Goal: Information Seeking & Learning: Learn about a topic

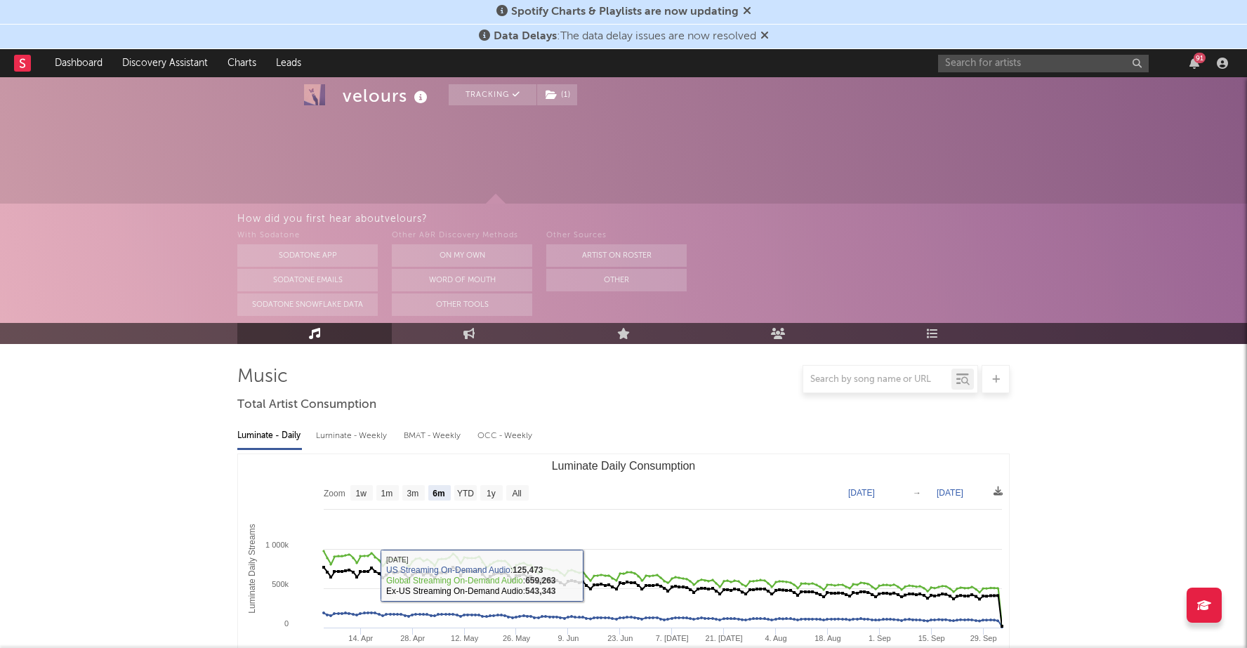
select select "6m"
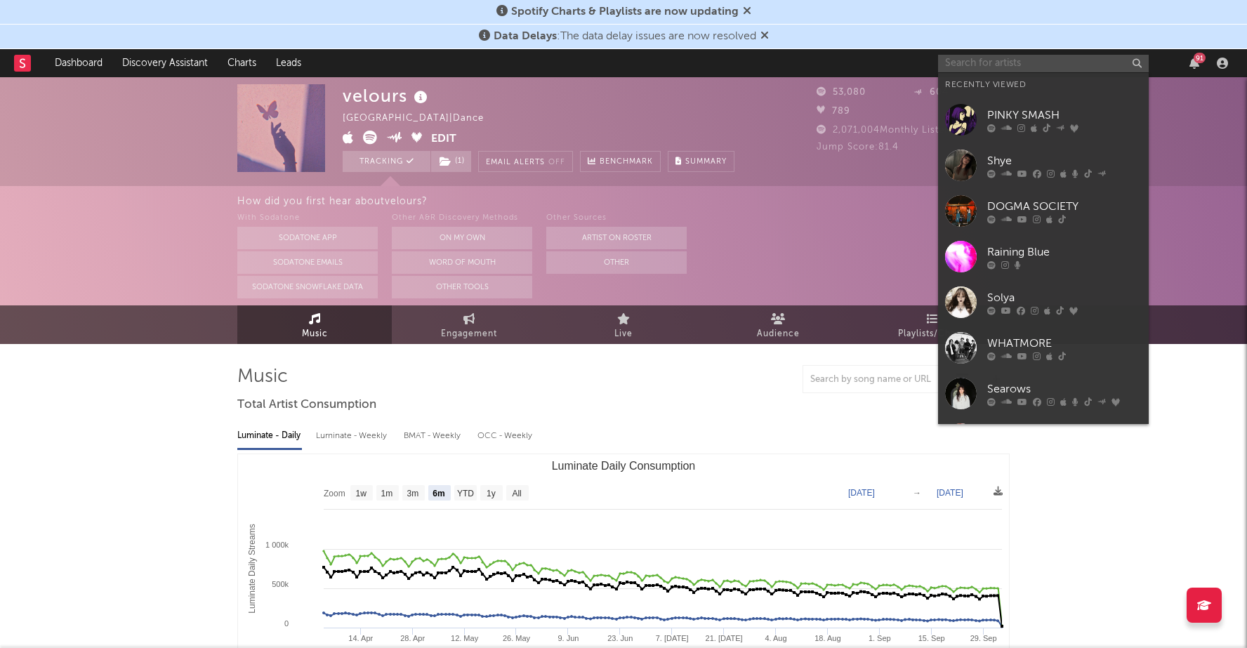
click at [1040, 67] on input "text" at bounding box center [1043, 64] width 211 height 18
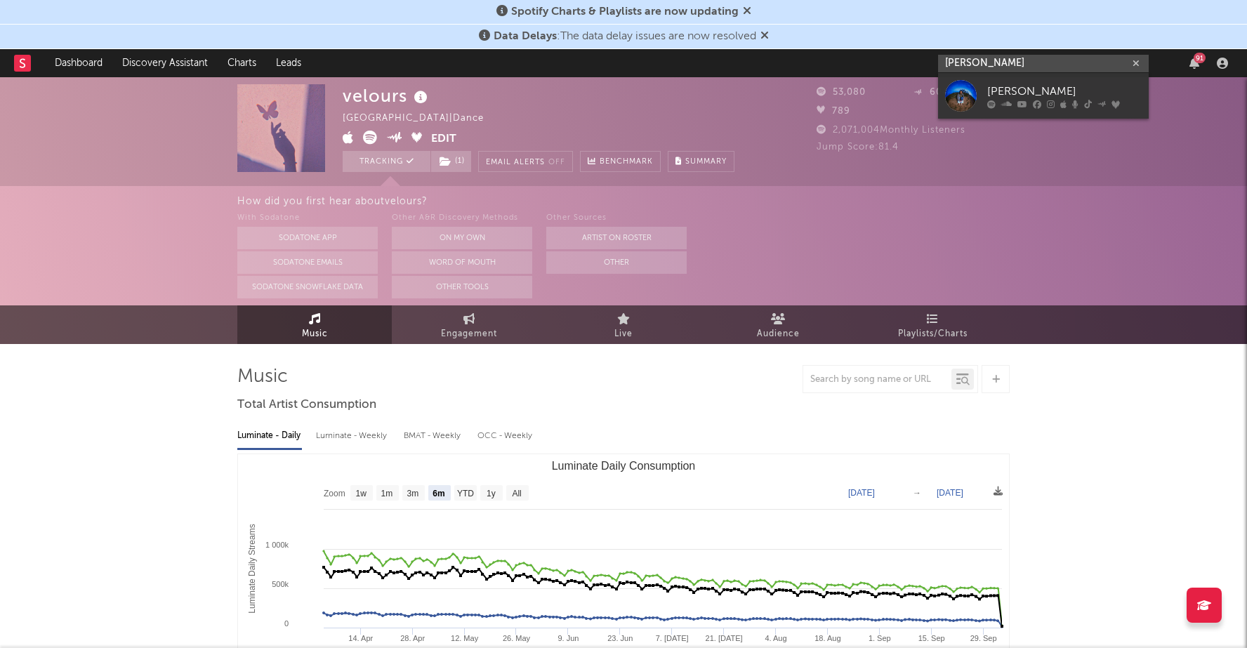
type input "ruby waters"
click at [1029, 92] on div "[PERSON_NAME]" at bounding box center [1064, 91] width 154 height 17
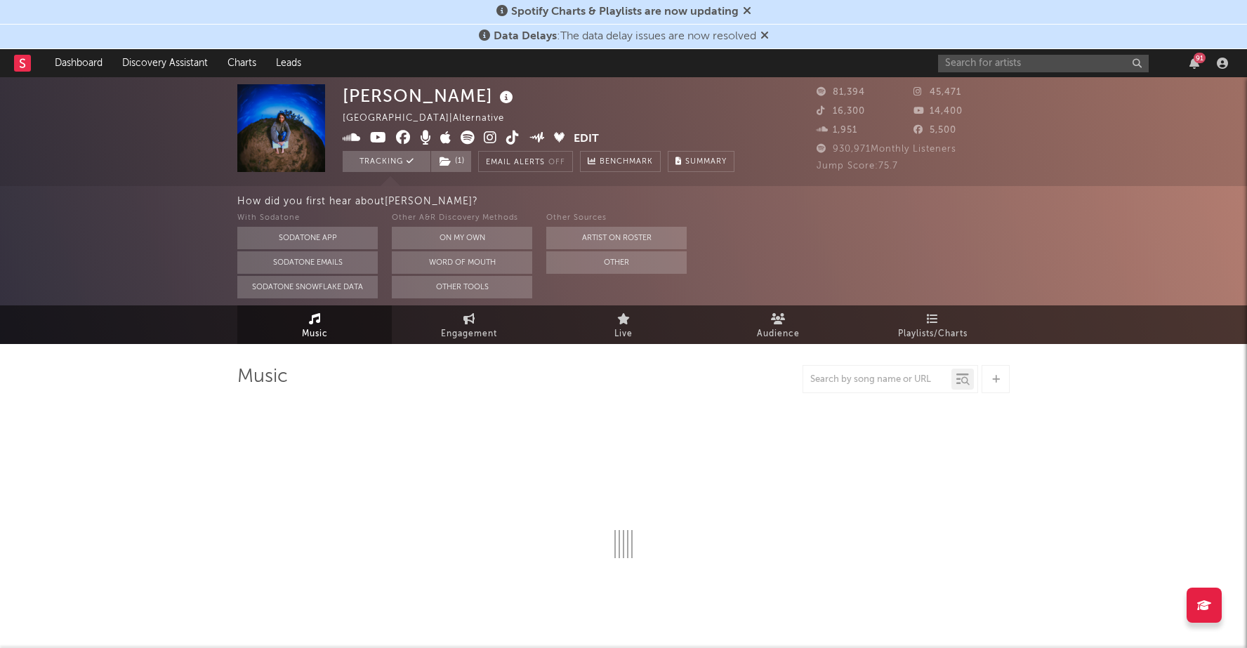
select select "6m"
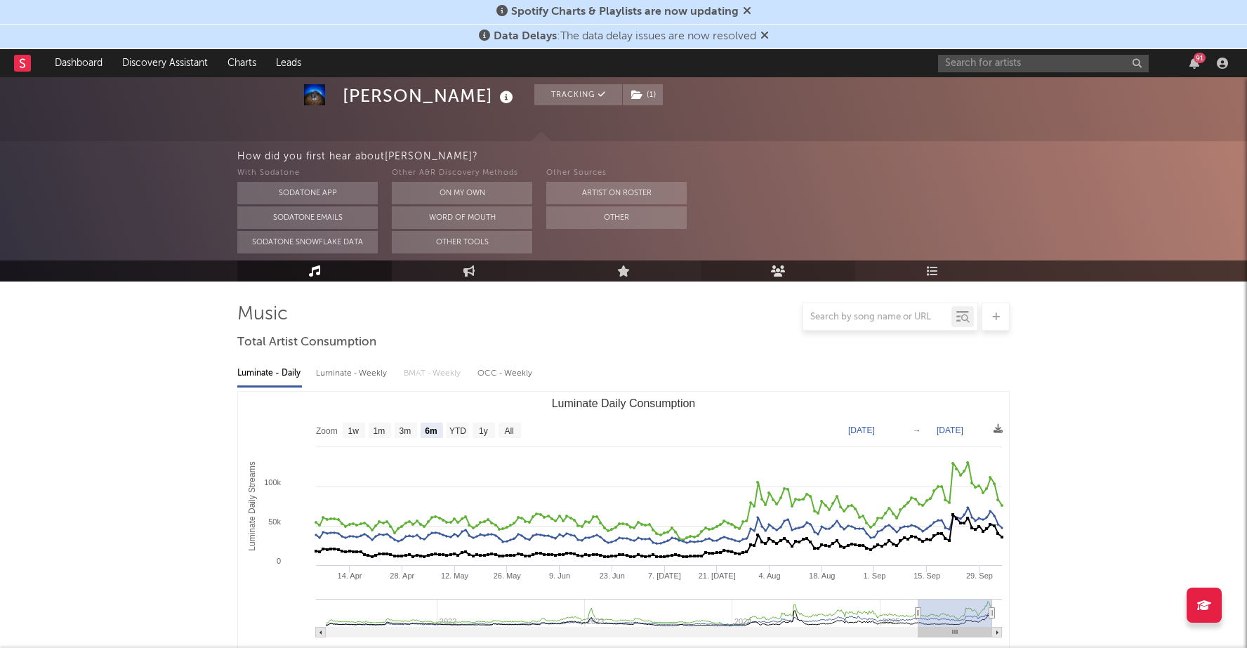
scroll to position [103, 0]
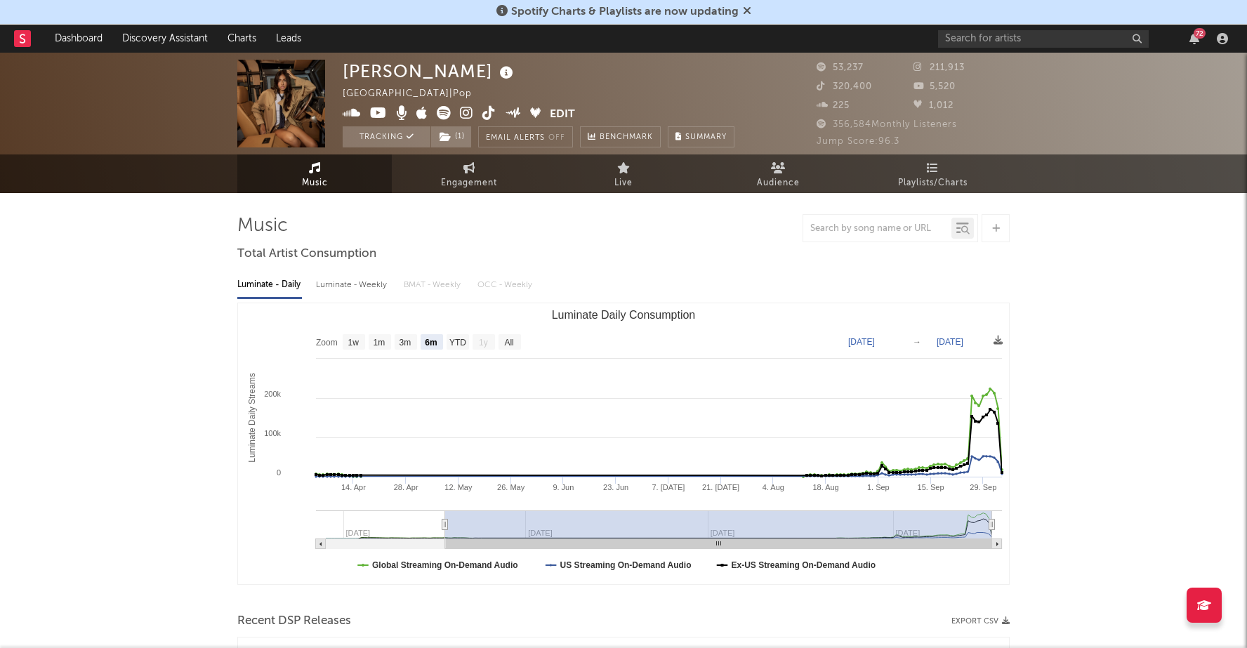
select select "6m"
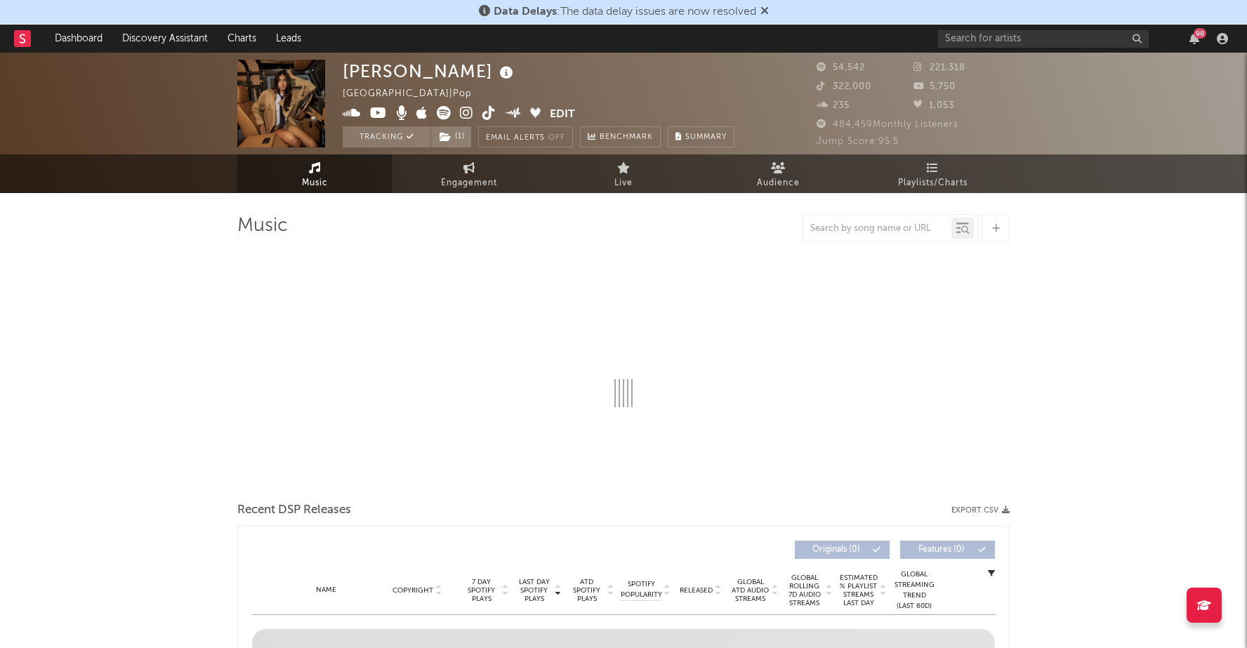
select select "6m"
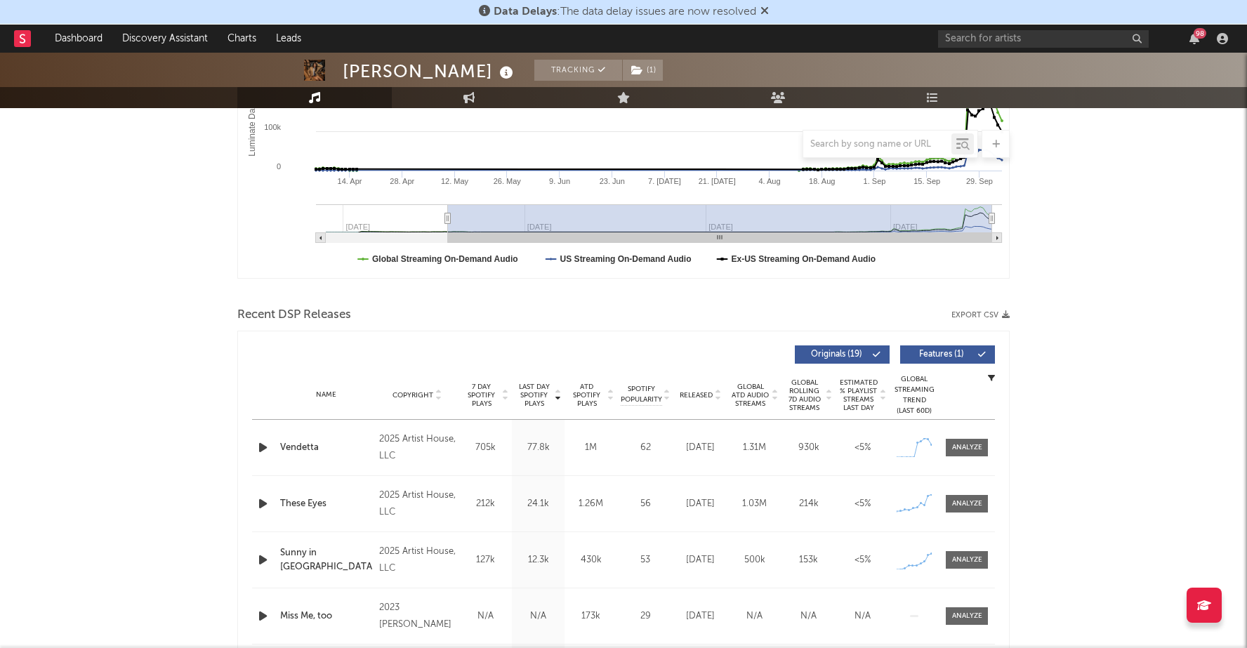
scroll to position [333, 0]
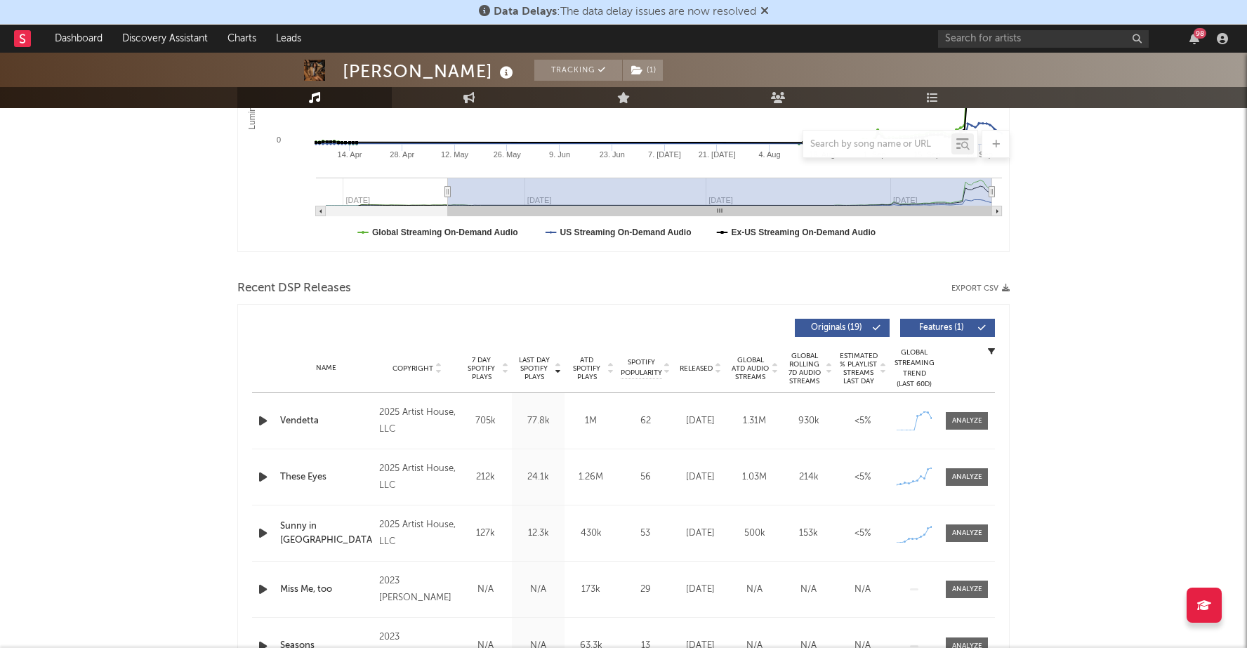
click at [298, 422] on div "Vendetta" at bounding box center [326, 421] width 92 height 14
click at [971, 419] on div at bounding box center [967, 421] width 30 height 11
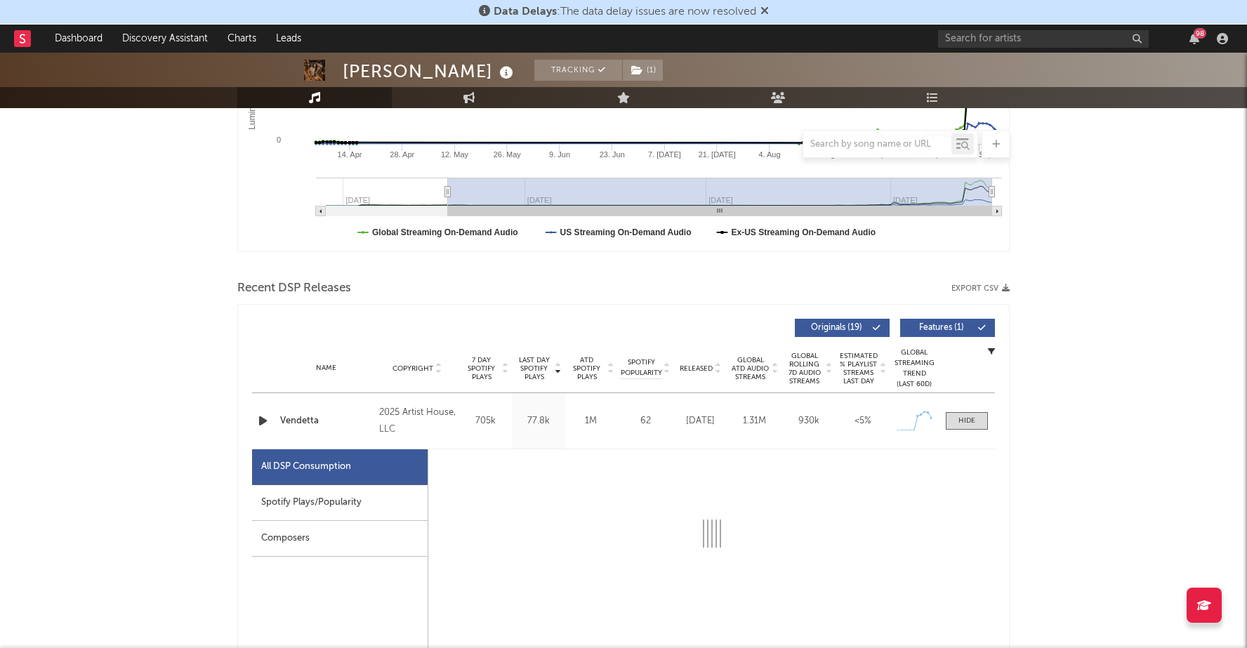
select select "1w"
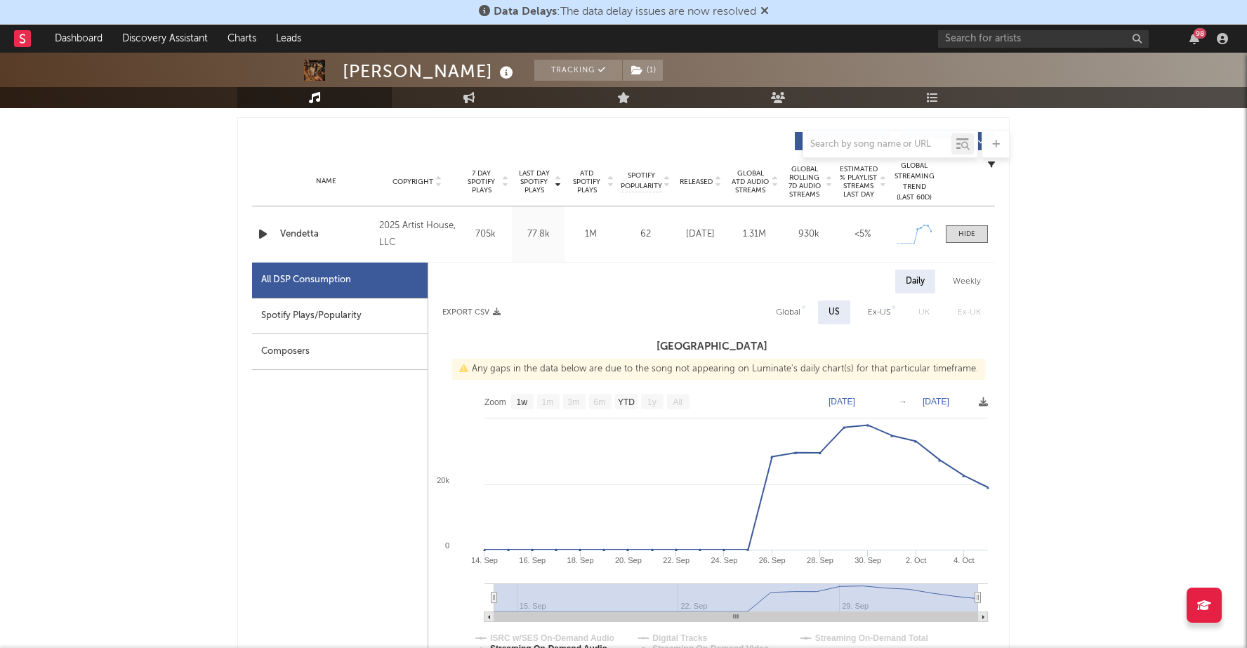
scroll to position [518, 0]
click at [789, 315] on div "Global" at bounding box center [788, 313] width 25 height 17
select select "1w"
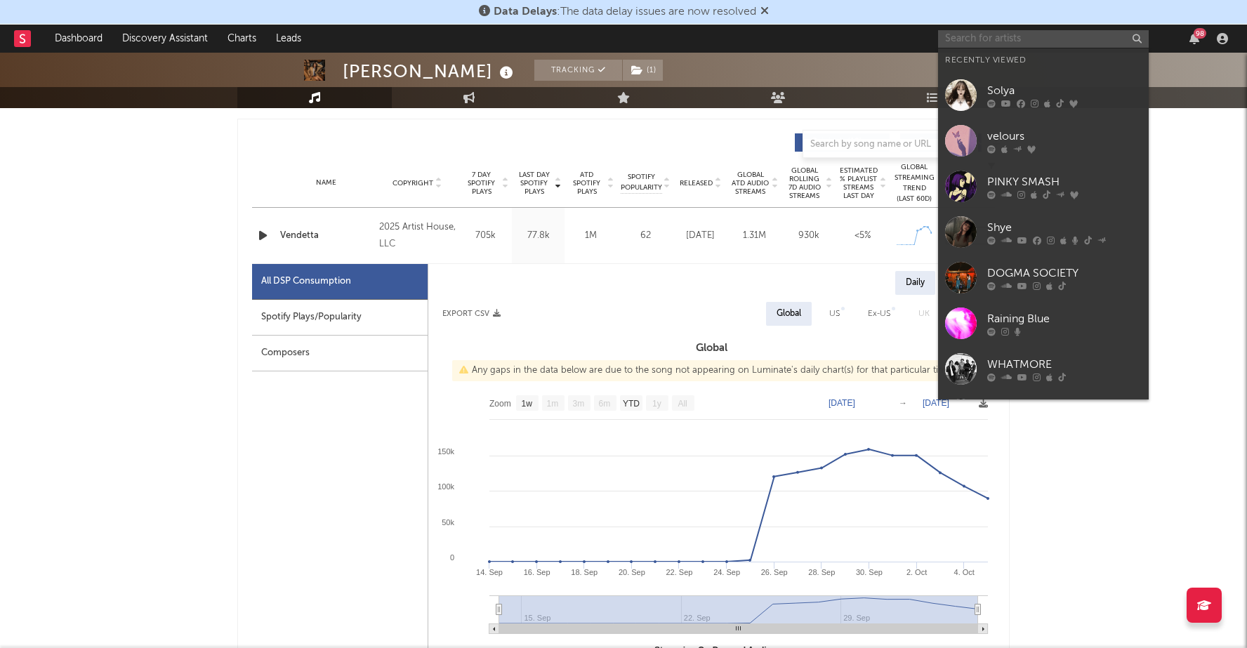
click at [1000, 41] on input "text" at bounding box center [1043, 39] width 211 height 18
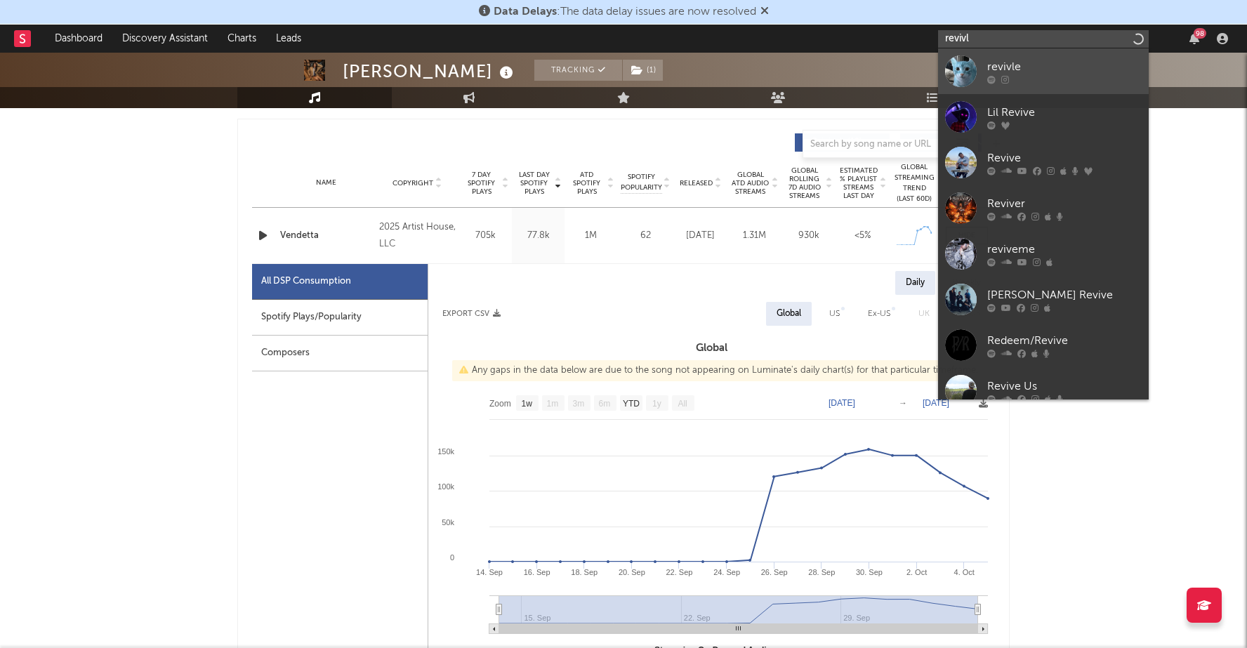
type input "revivl"
click at [1024, 71] on div "revivle" at bounding box center [1064, 66] width 154 height 17
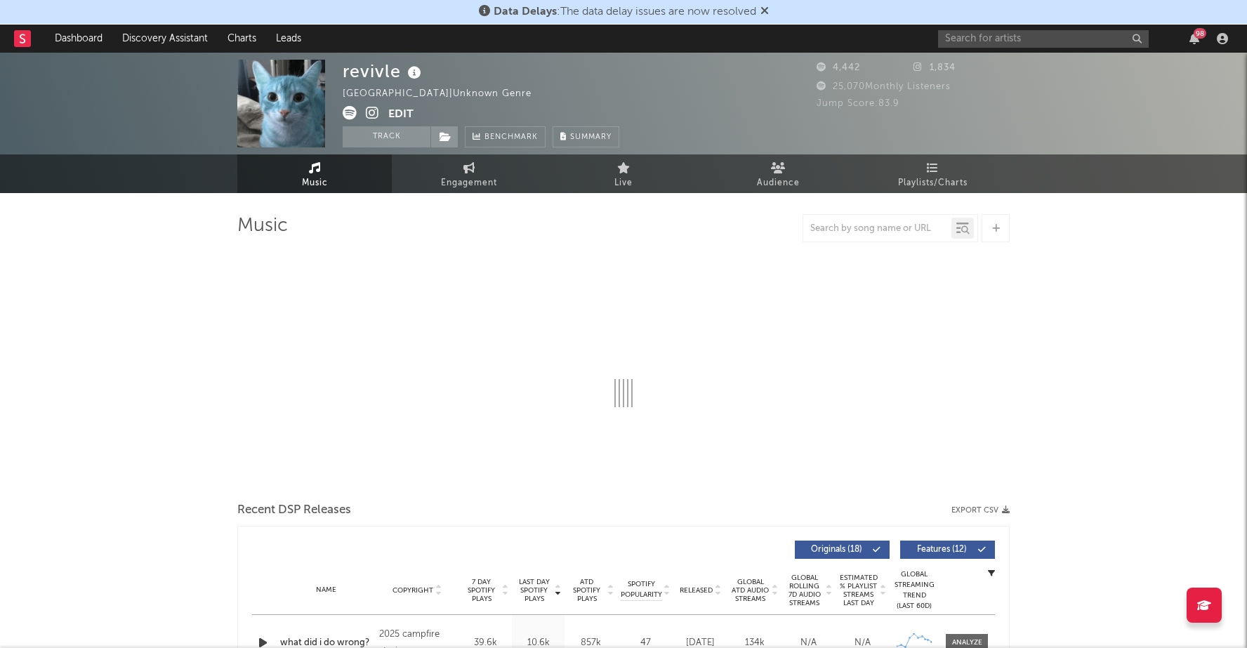
select select "6m"
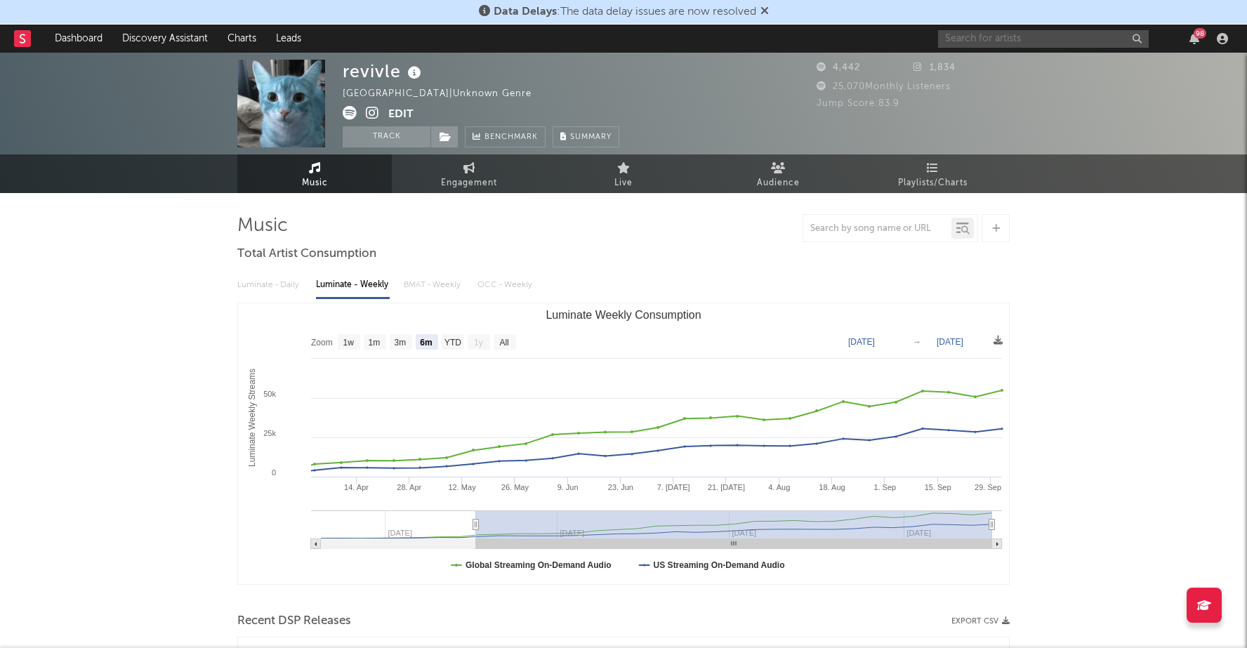
click at [977, 44] on input "text" at bounding box center [1043, 39] width 211 height 18
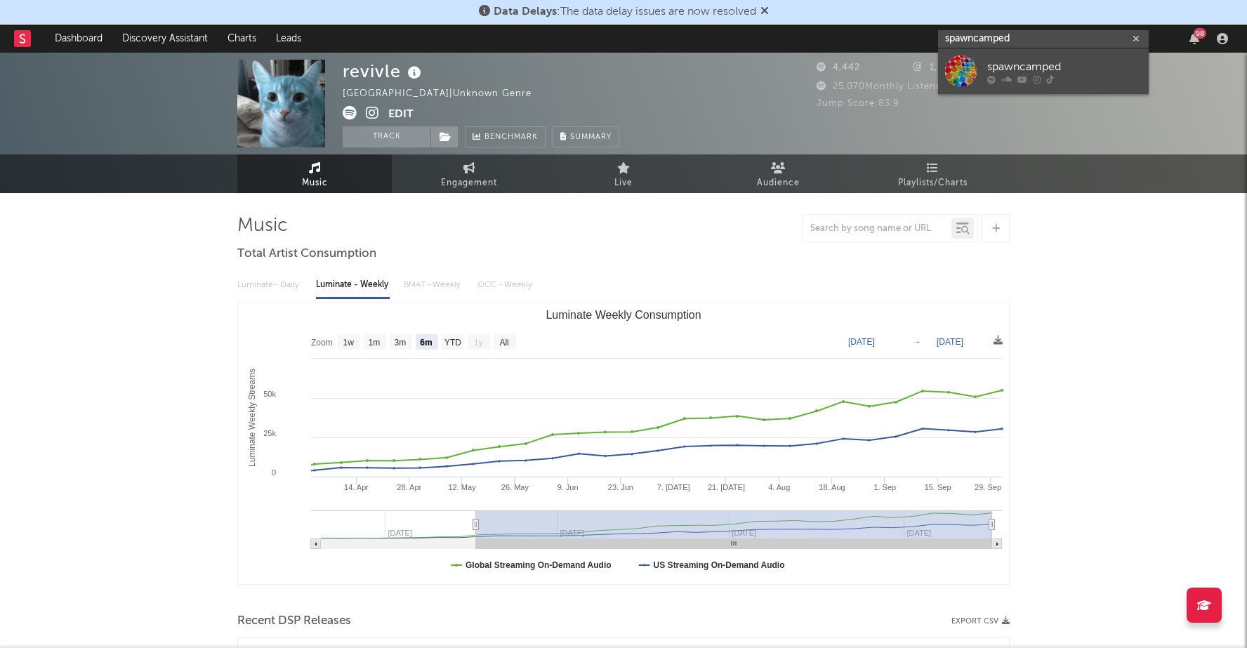
type input "spawncamped"
click at [1010, 66] on div "spawncamped" at bounding box center [1064, 66] width 154 height 17
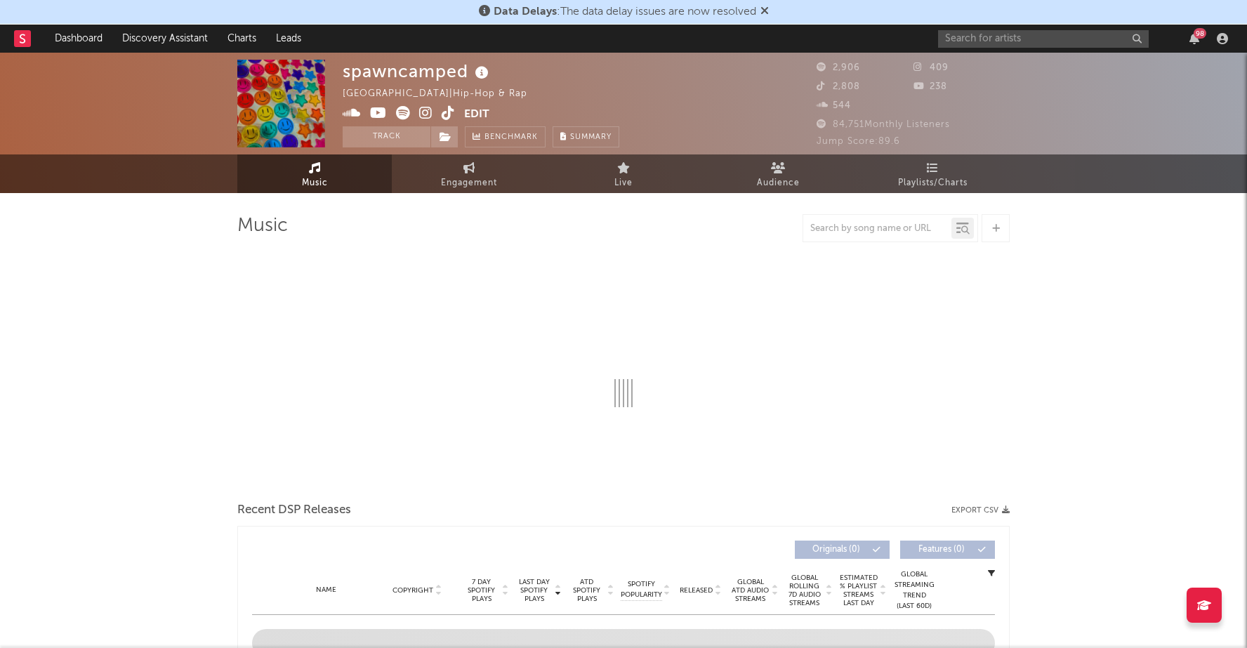
select select "1w"
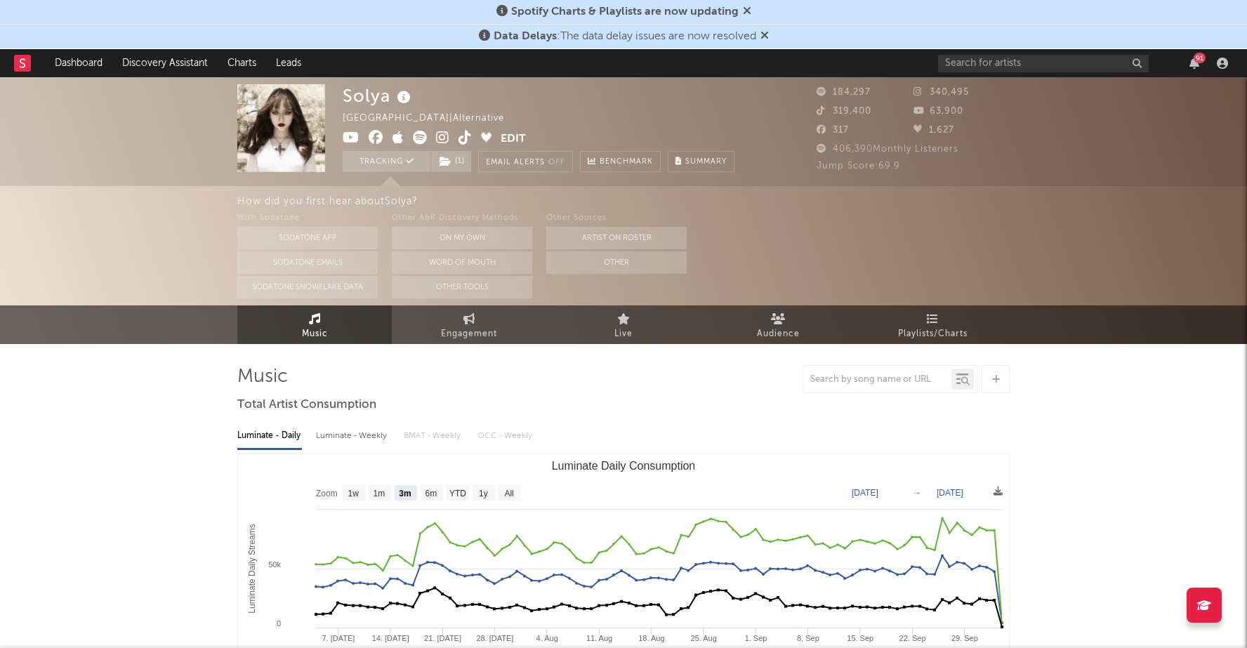
select select "3m"
click at [1017, 56] on input "text" at bounding box center [1043, 64] width 211 height 18
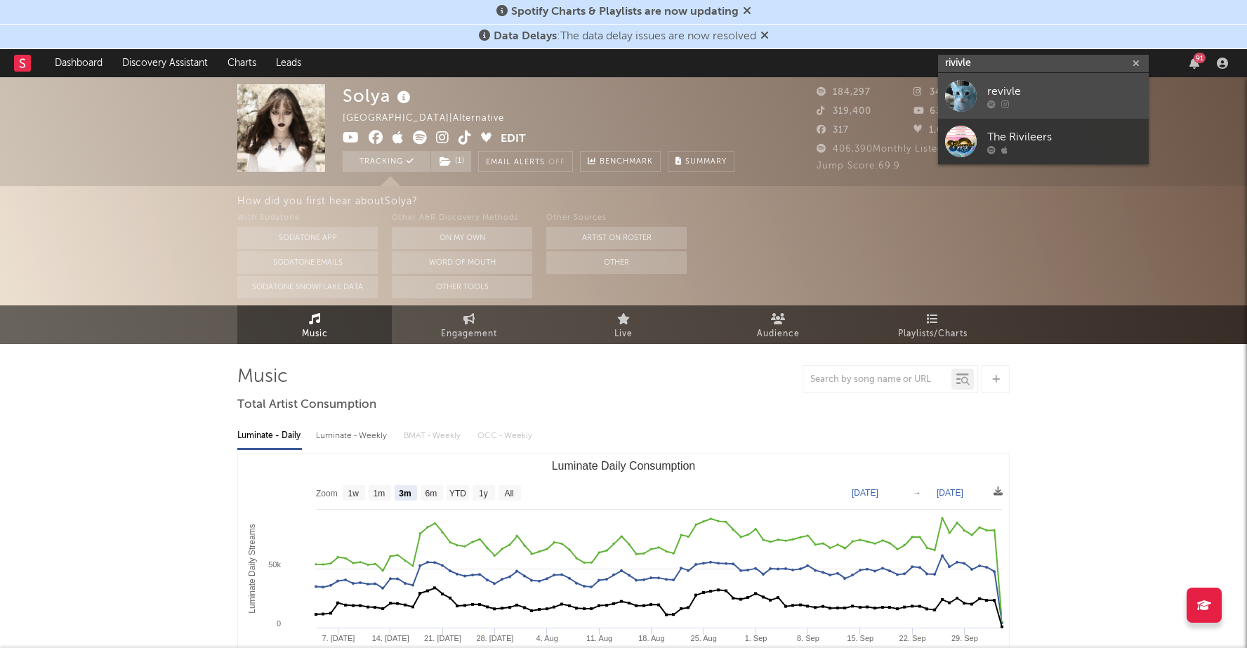
type input "rivivle"
click at [1043, 104] on div at bounding box center [1064, 104] width 154 height 8
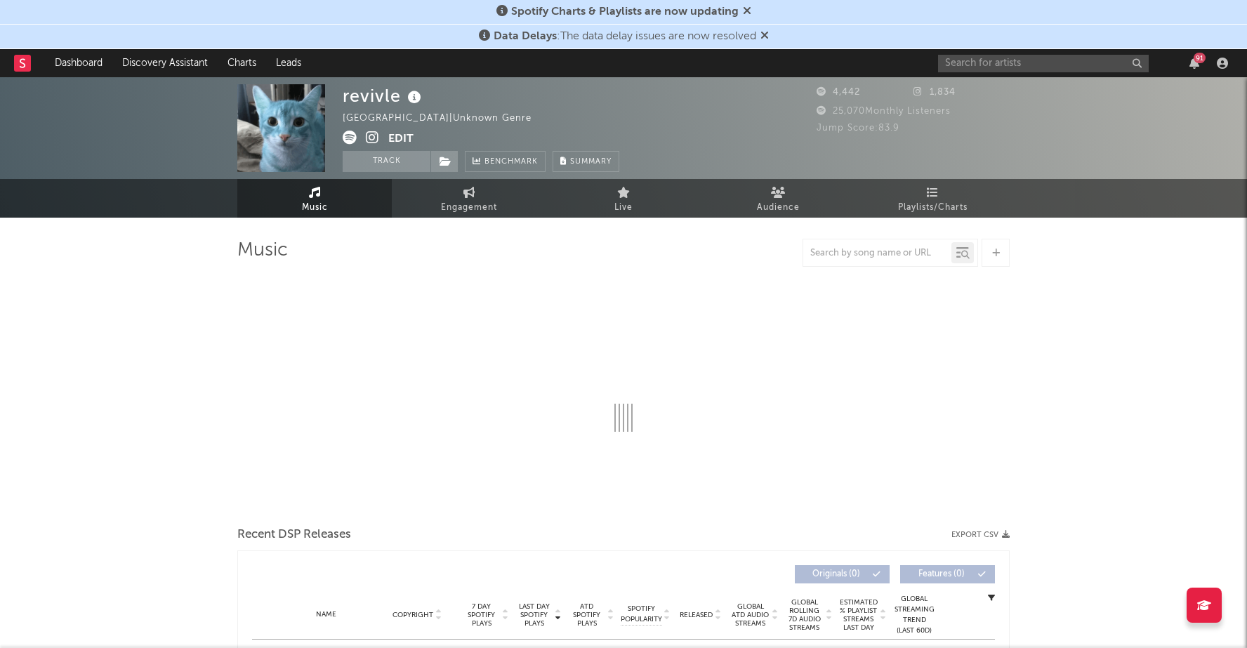
select select "6m"
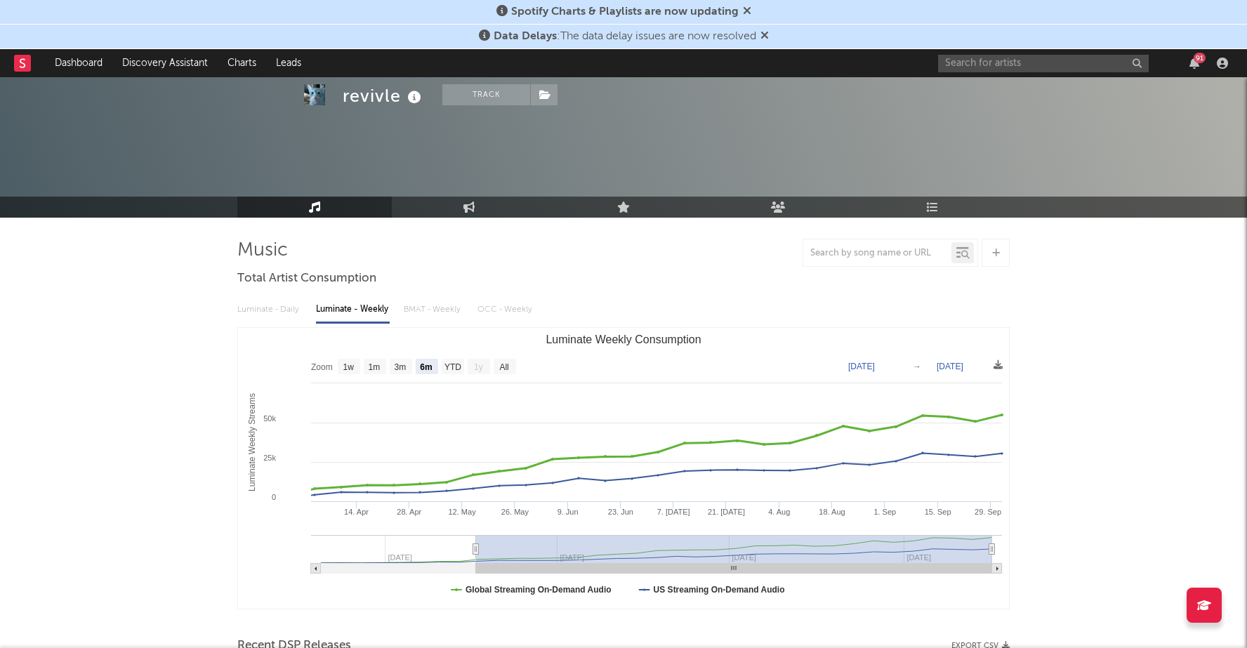
scroll to position [79, 0]
